Goal: Task Accomplishment & Management: Manage account settings

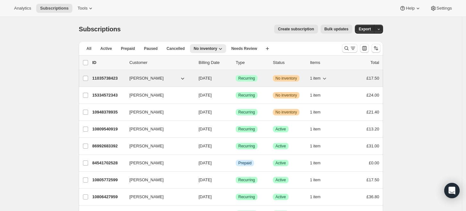
click at [108, 77] on p "11035738423" at bounding box center [108, 78] width 32 height 6
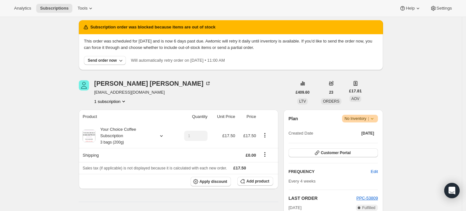
scroll to position [71, 0]
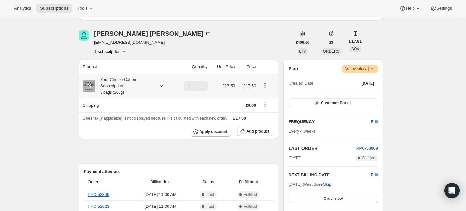
click at [120, 81] on div "Your Choice Coffee Subscription 3 bags (200g)" at bounding box center [124, 85] width 58 height 19
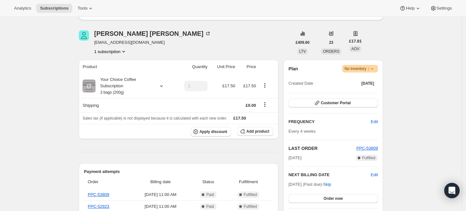
scroll to position [0, 0]
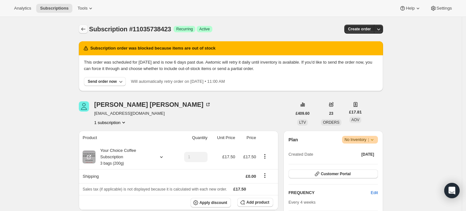
click at [82, 28] on icon "Subscriptions" at bounding box center [83, 29] width 6 height 6
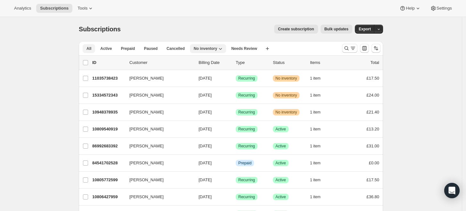
click at [91, 48] on span "All" at bounding box center [88, 48] width 5 height 5
click at [197, 50] on span "No inventory" at bounding box center [205, 48] width 23 height 5
